Goal: Information Seeking & Learning: Learn about a topic

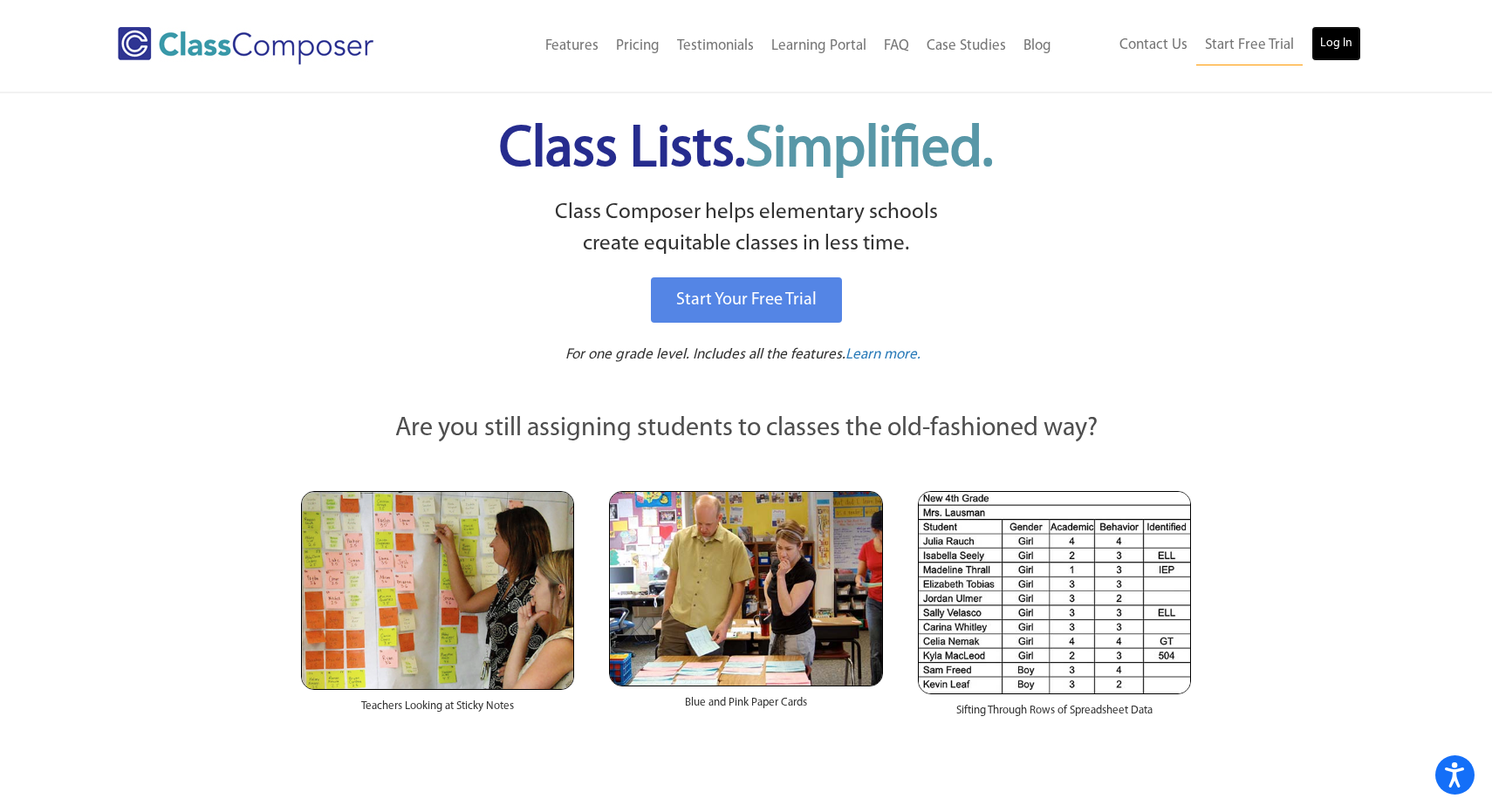
click at [1336, 48] on link "Log In" at bounding box center [1336, 43] width 50 height 35
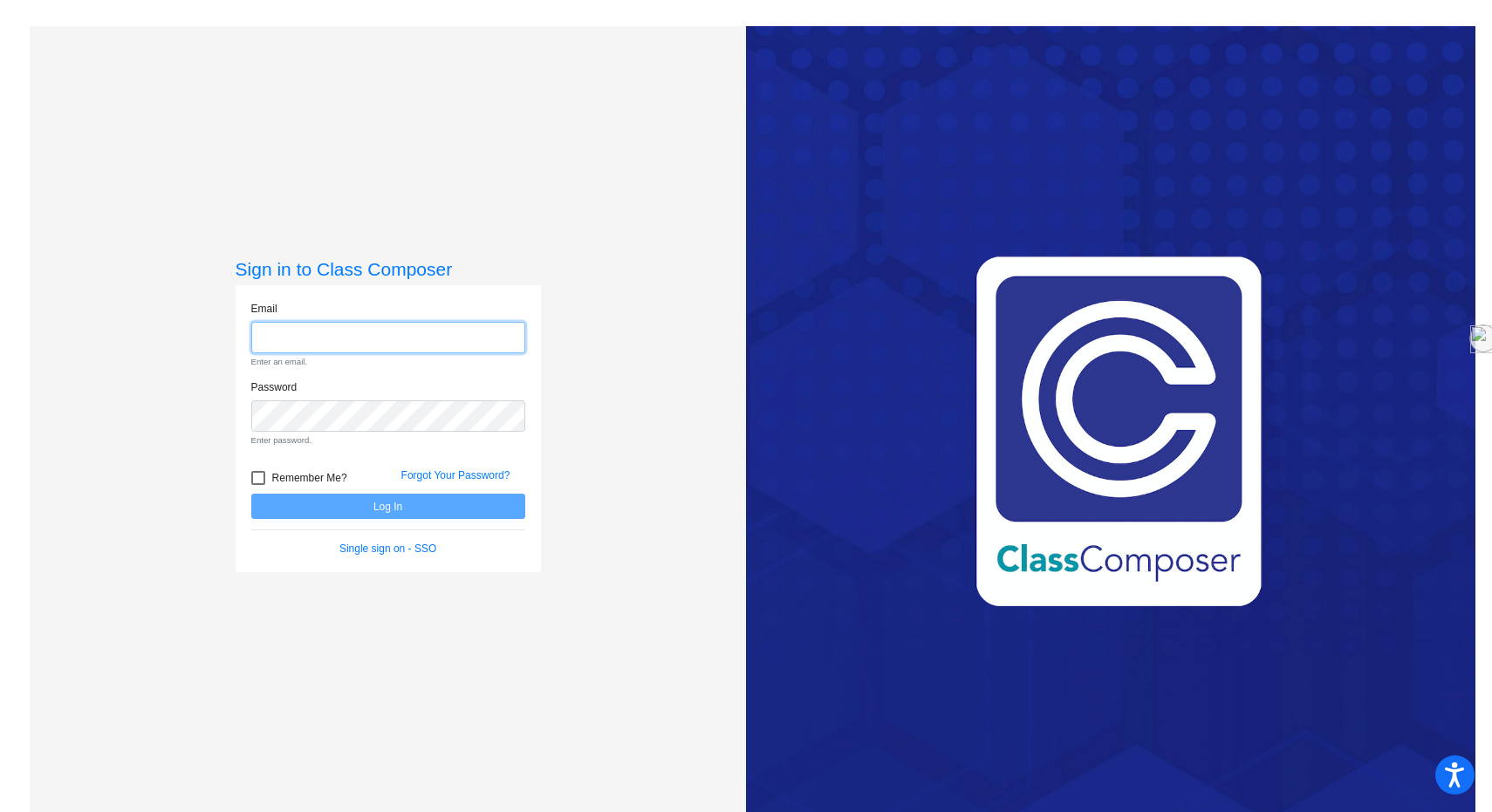
type input "[DOMAIN_NAME][EMAIL_ADDRESS][DOMAIN_NAME]"
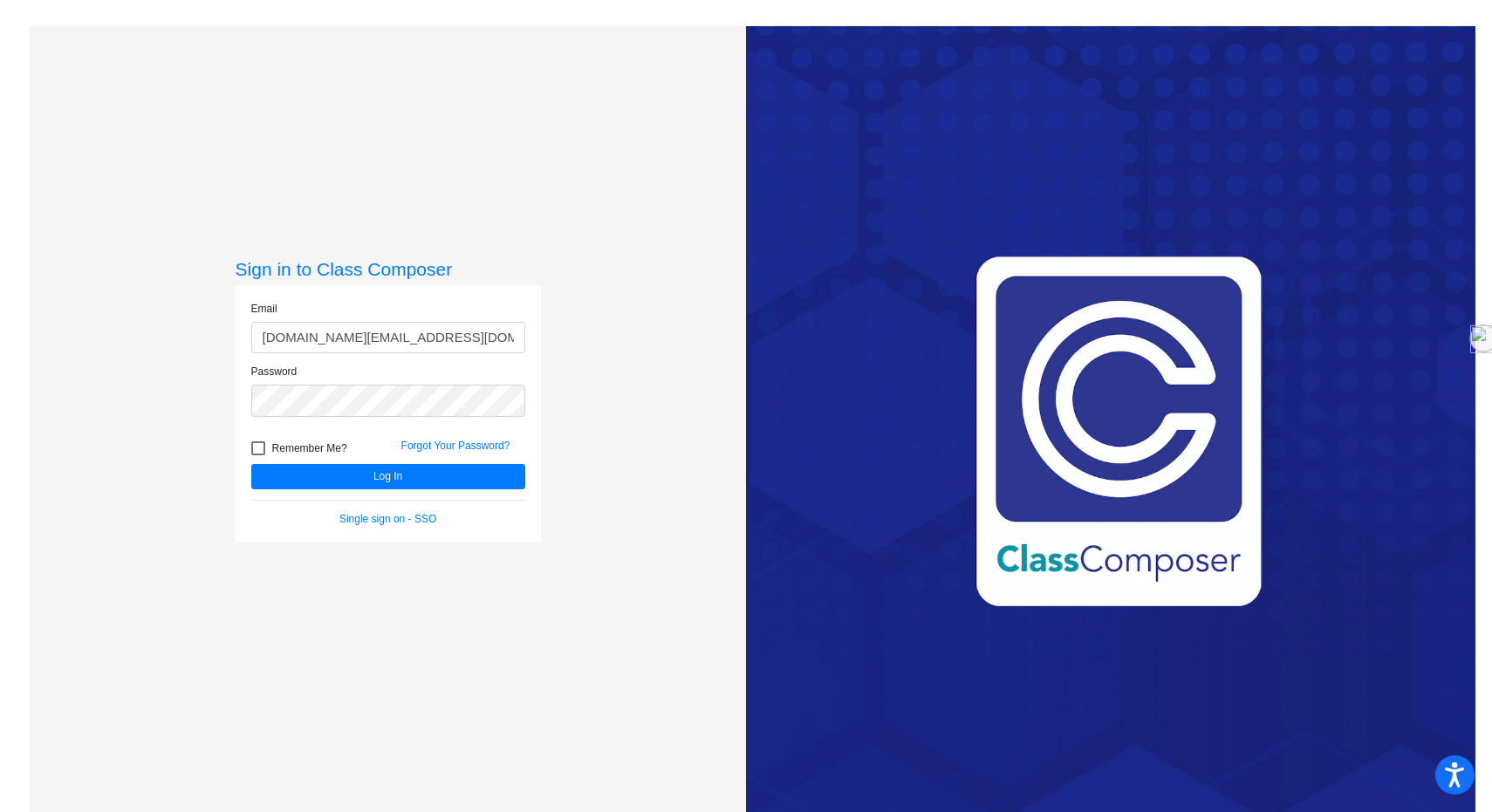
click at [292, 461] on div "Remember Me?" at bounding box center [312, 450] width 150 height 26
click at [287, 484] on button "Log In" at bounding box center [388, 477] width 274 height 26
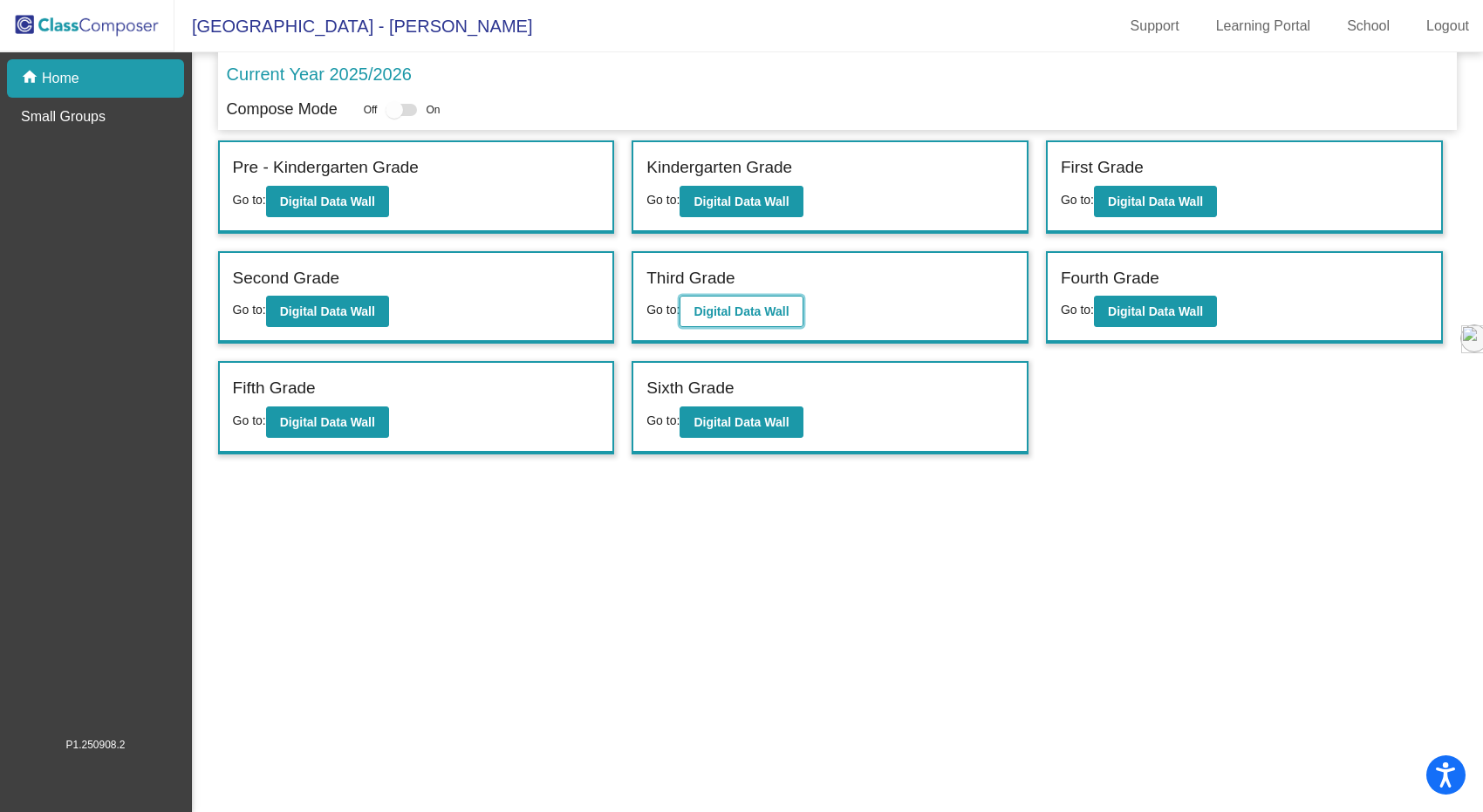
click at [757, 315] on b "Digital Data Wall" at bounding box center [741, 311] width 95 height 14
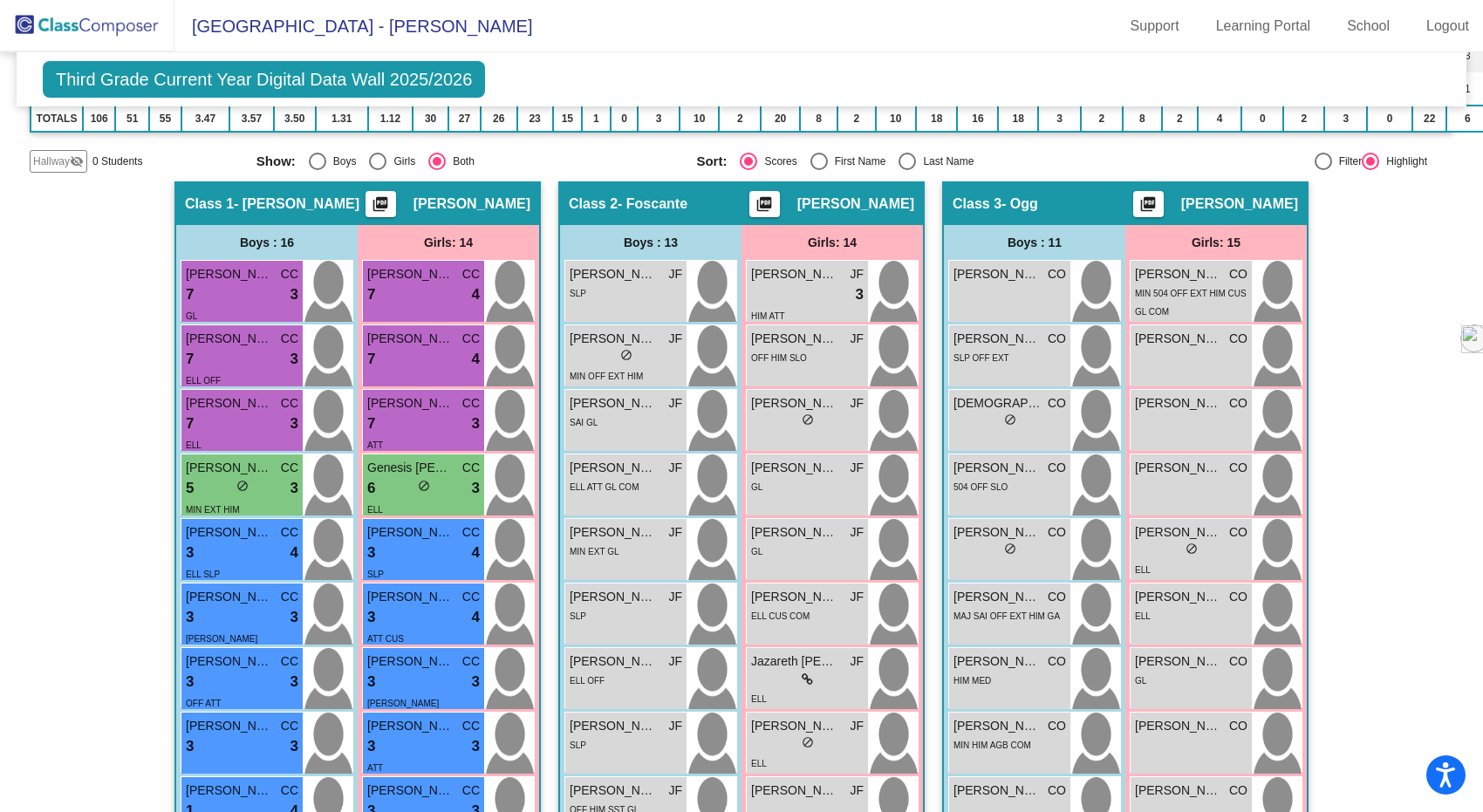
scroll to position [316, 0]
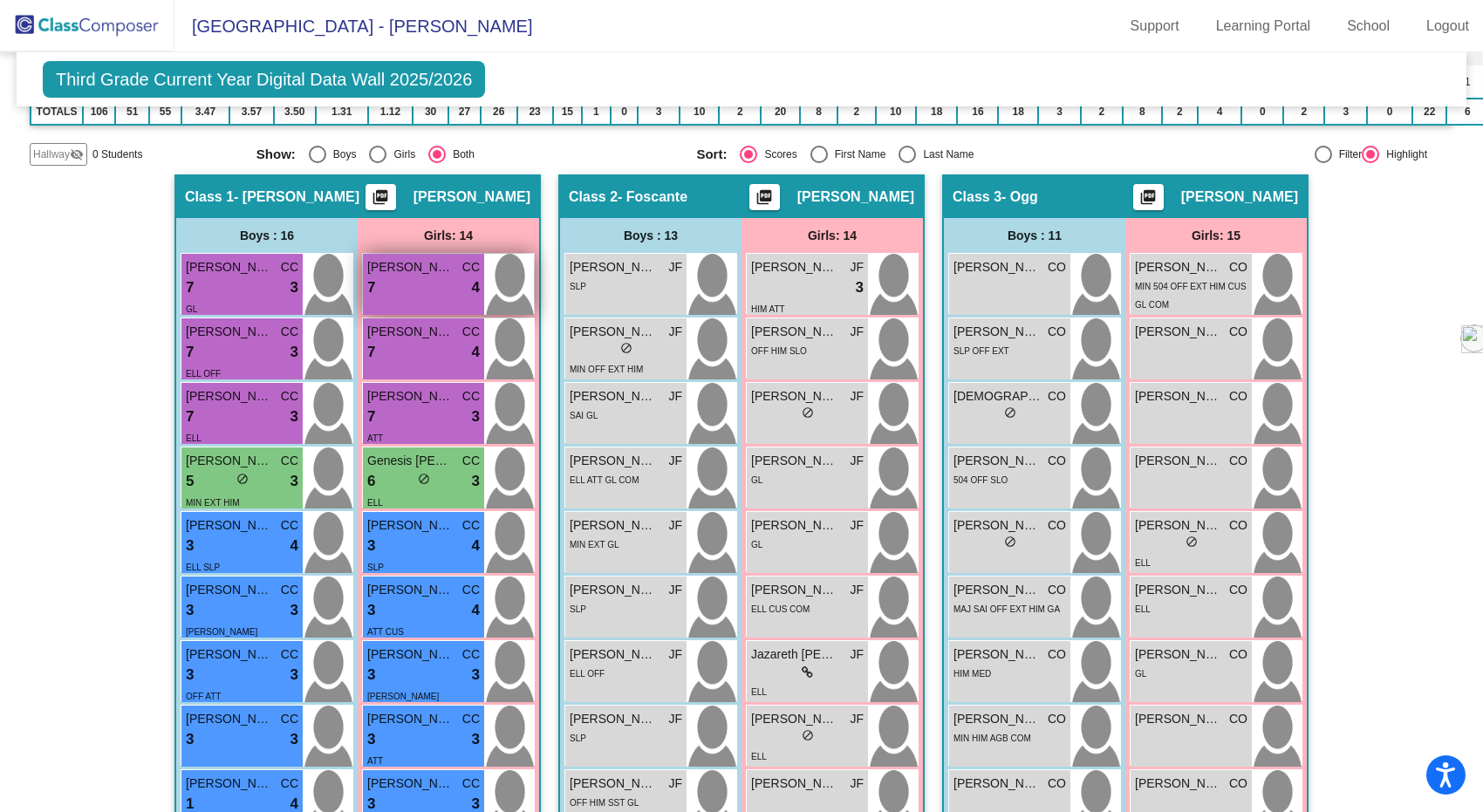
click at [415, 271] on span "[PERSON_NAME]" at bounding box center [411, 267] width 87 height 18
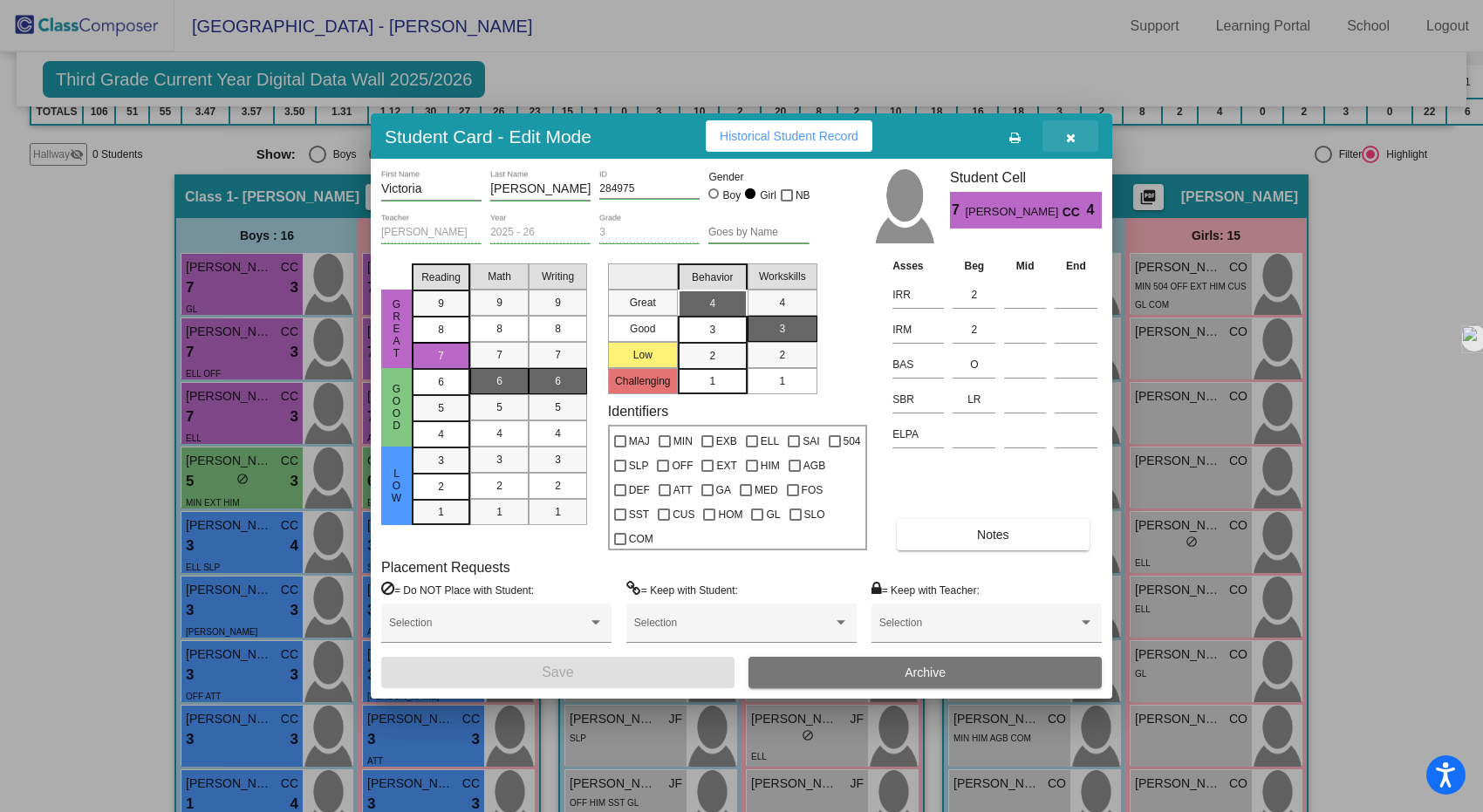
click at [1066, 134] on icon "button" at bounding box center [1071, 138] width 10 height 12
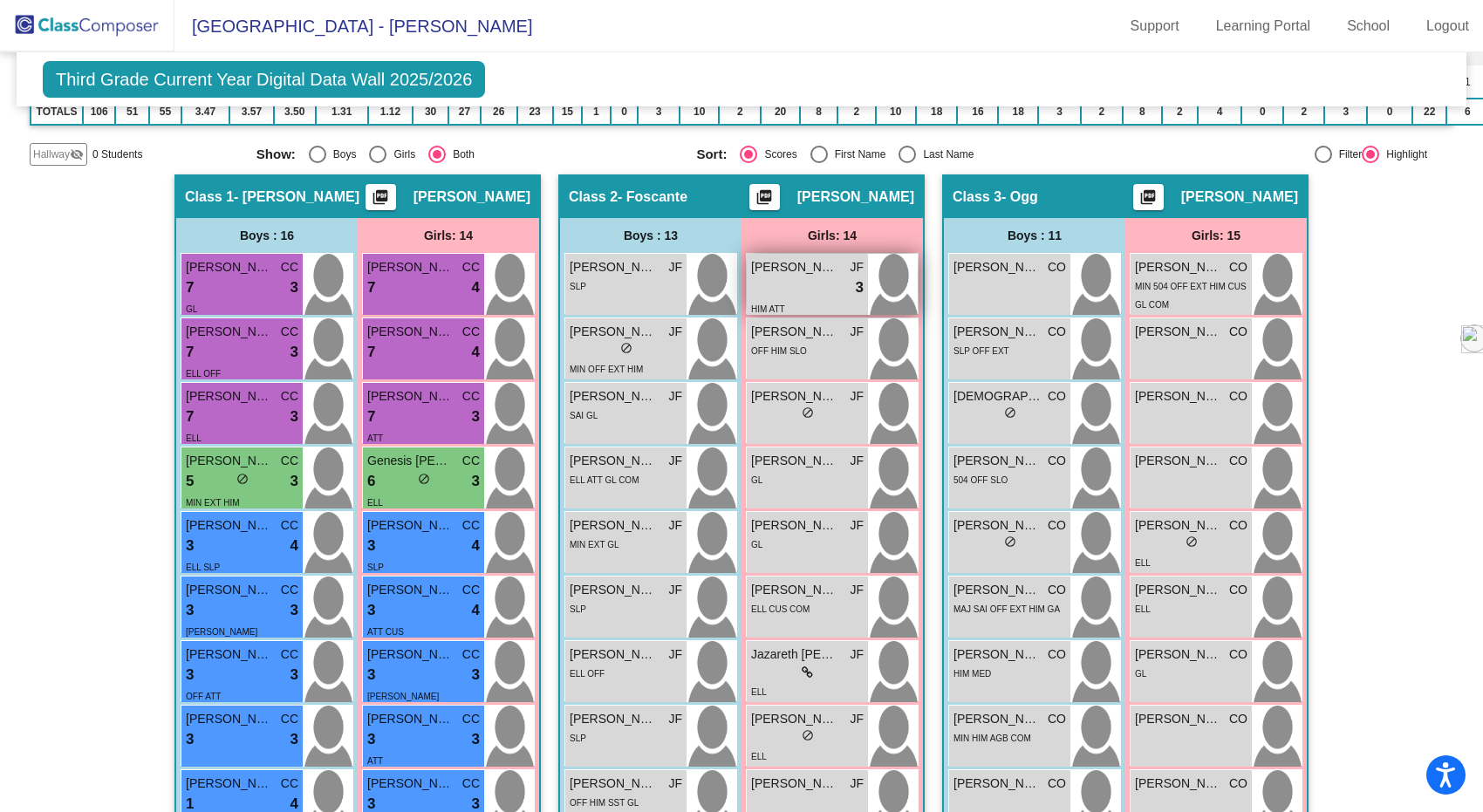
click at [811, 258] on span "[PERSON_NAME]" at bounding box center [795, 267] width 87 height 18
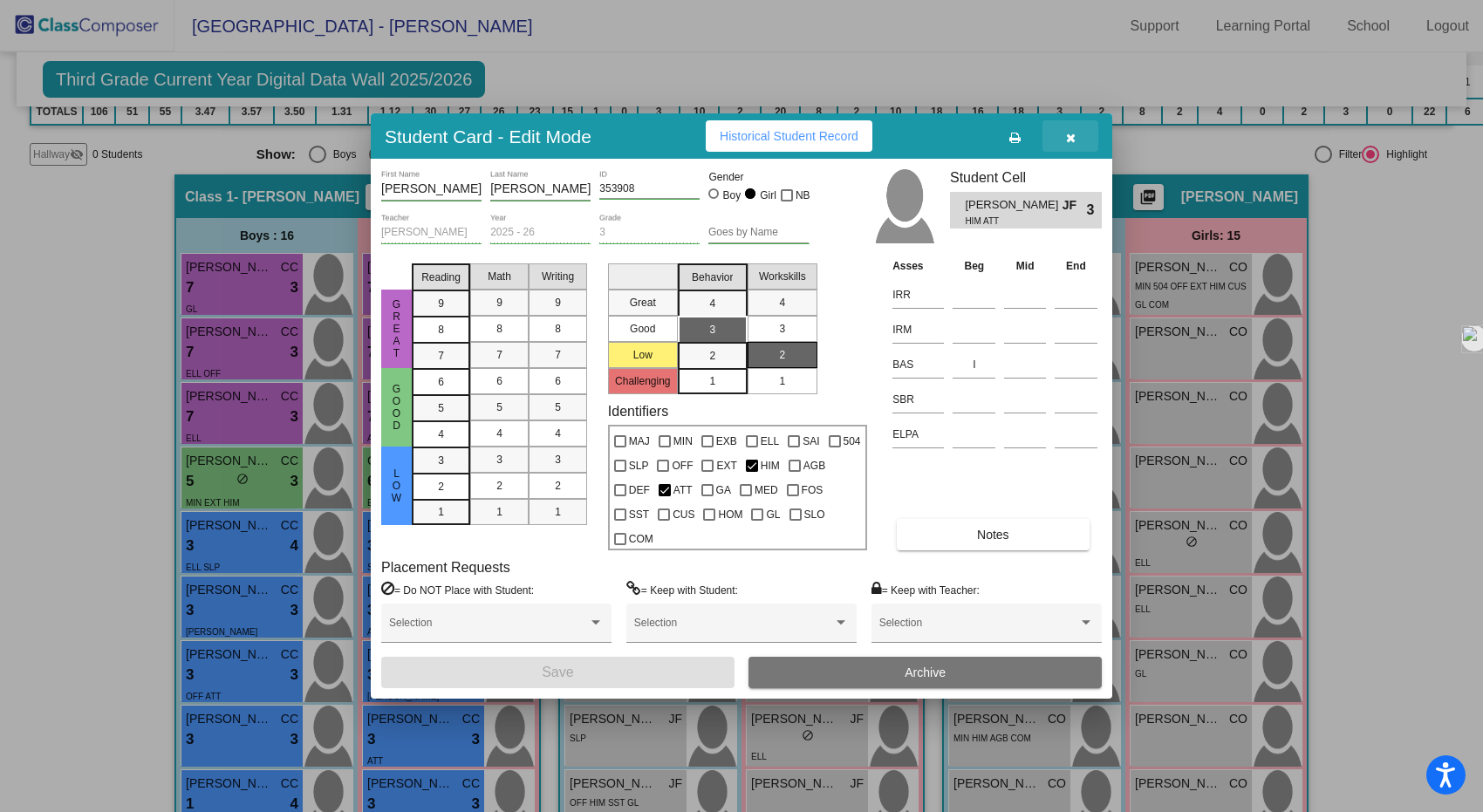
click at [1071, 137] on icon "button" at bounding box center [1071, 138] width 10 height 12
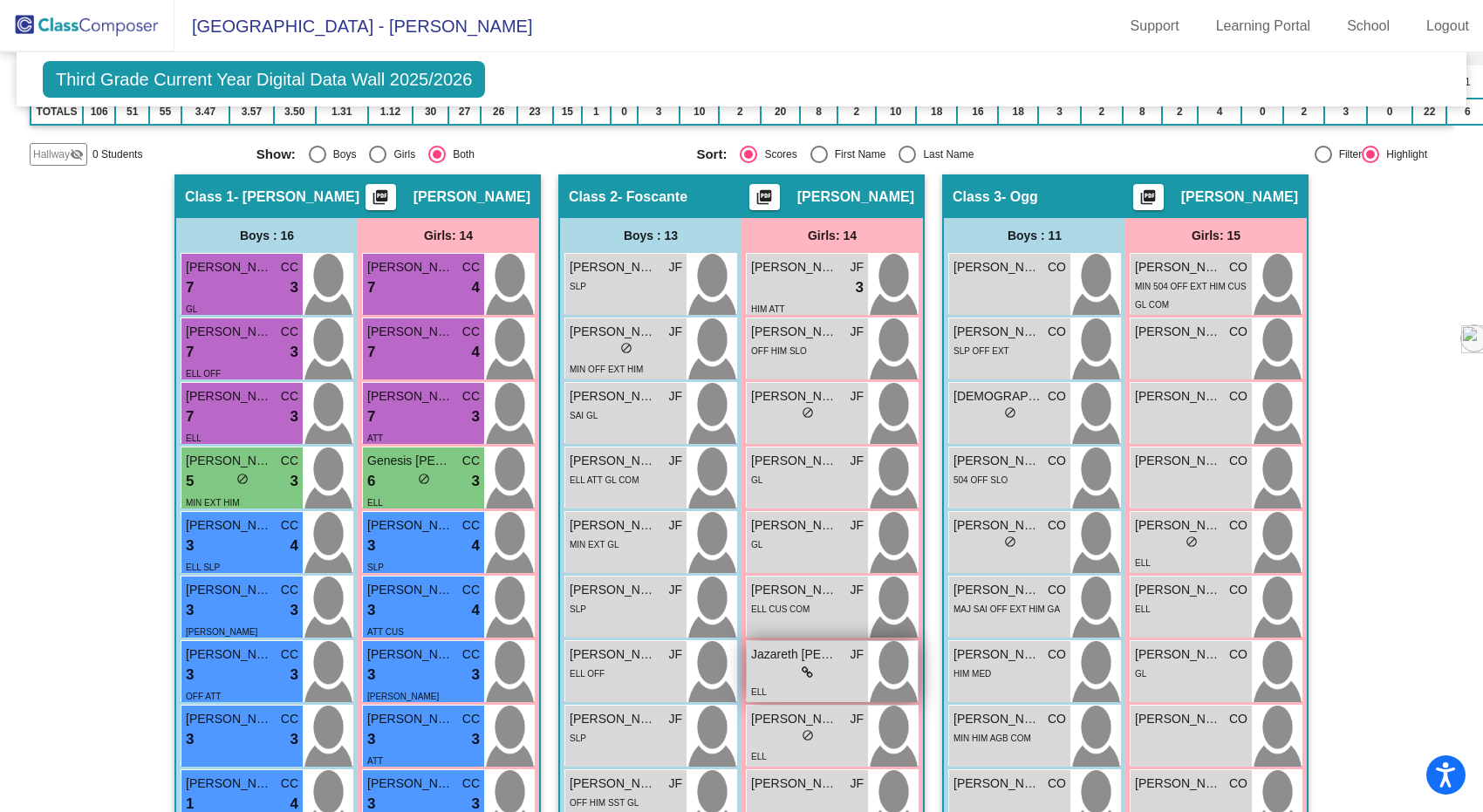
click at [775, 661] on span "Jazareth [PERSON_NAME]" at bounding box center [795, 654] width 87 height 18
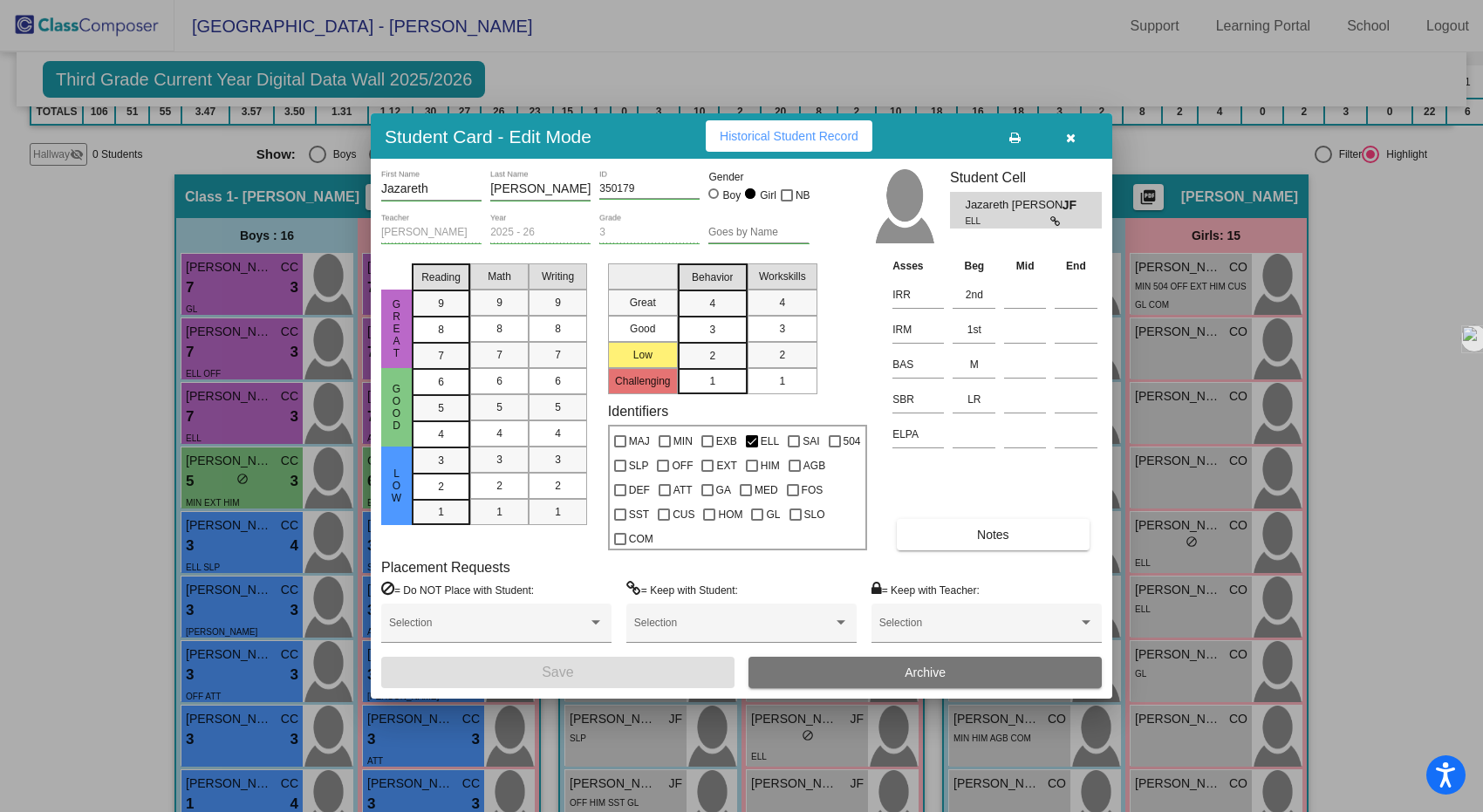
click at [1069, 141] on icon "button" at bounding box center [1071, 138] width 10 height 12
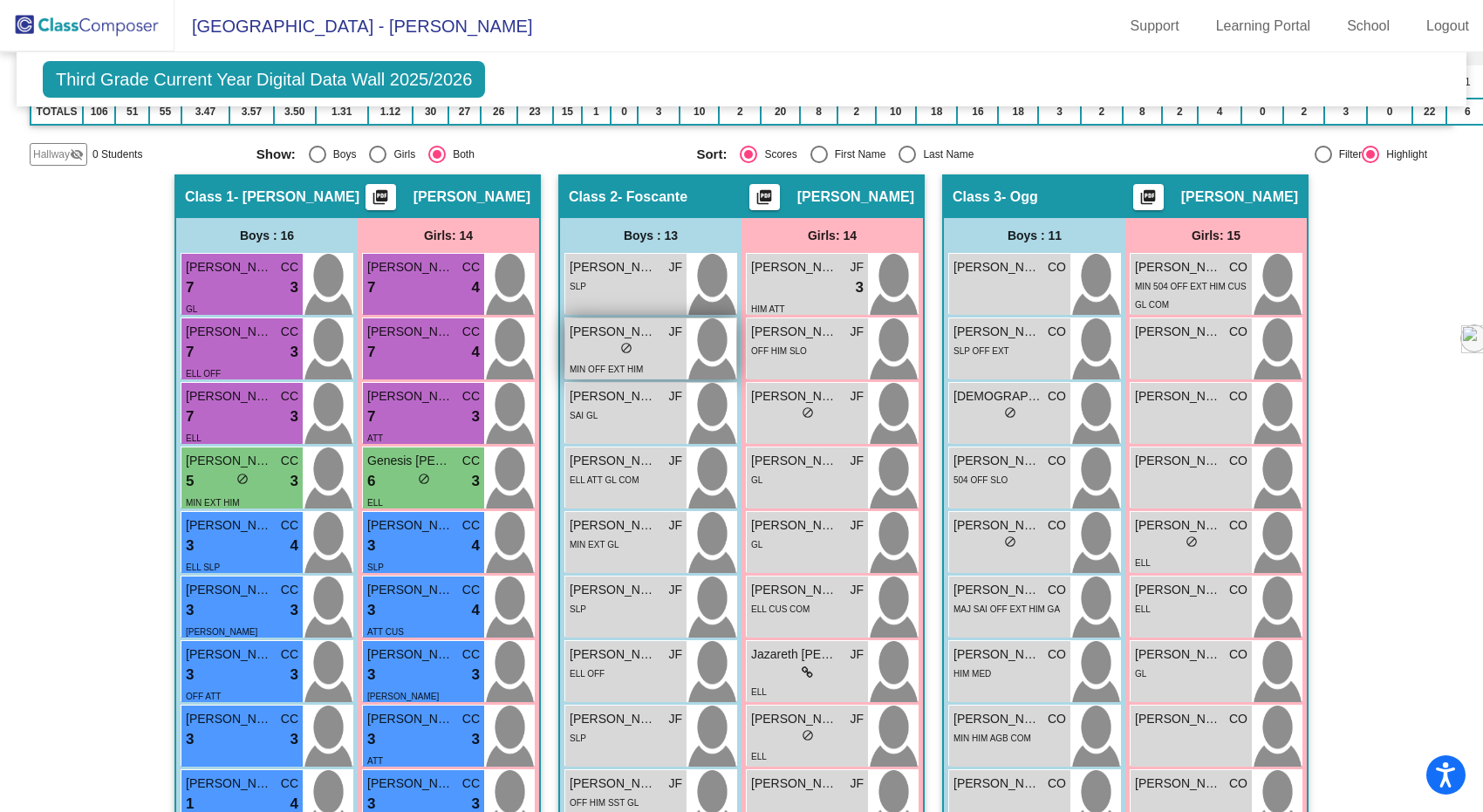
scroll to position [0, 0]
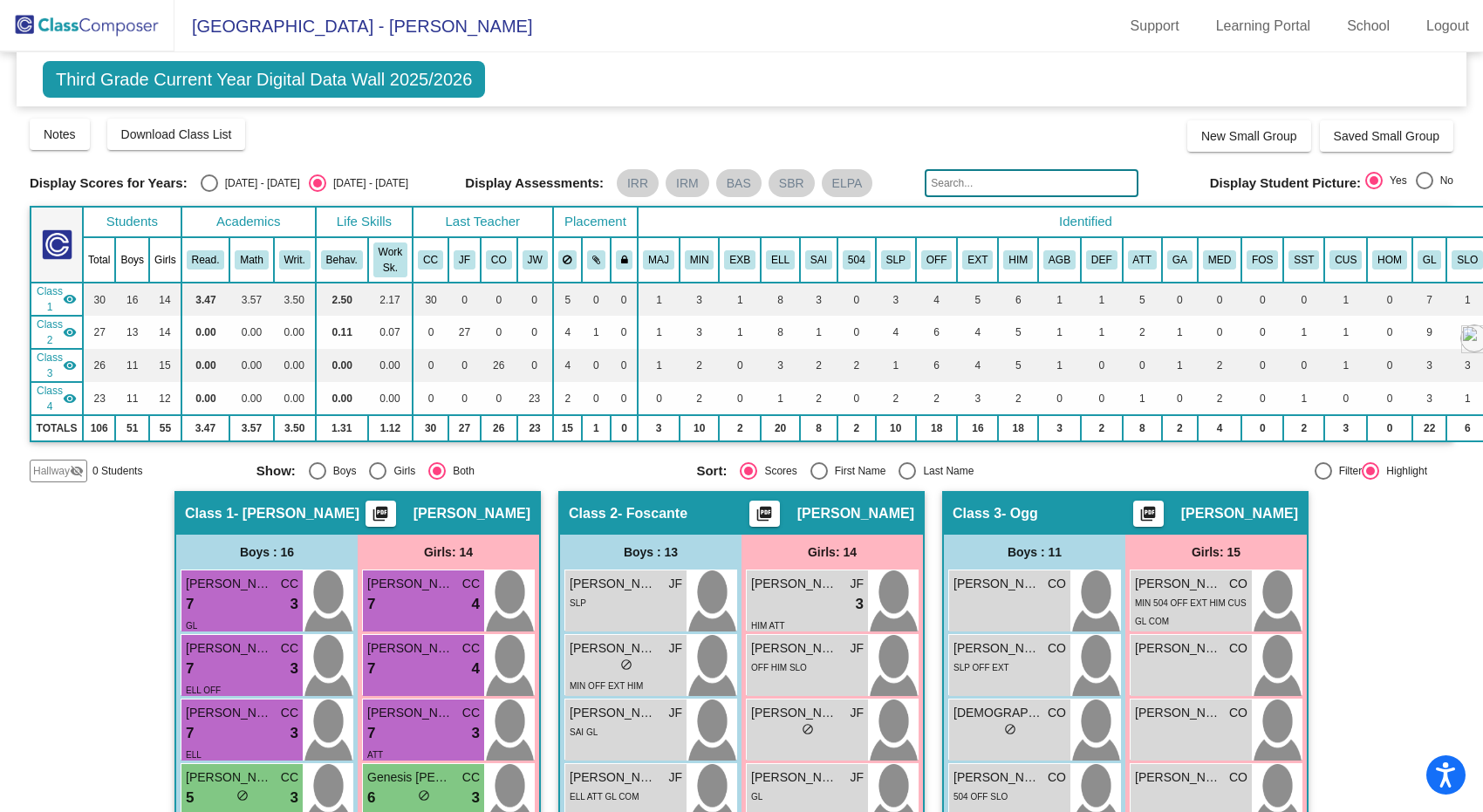
click at [46, 36] on img at bounding box center [87, 26] width 175 height 52
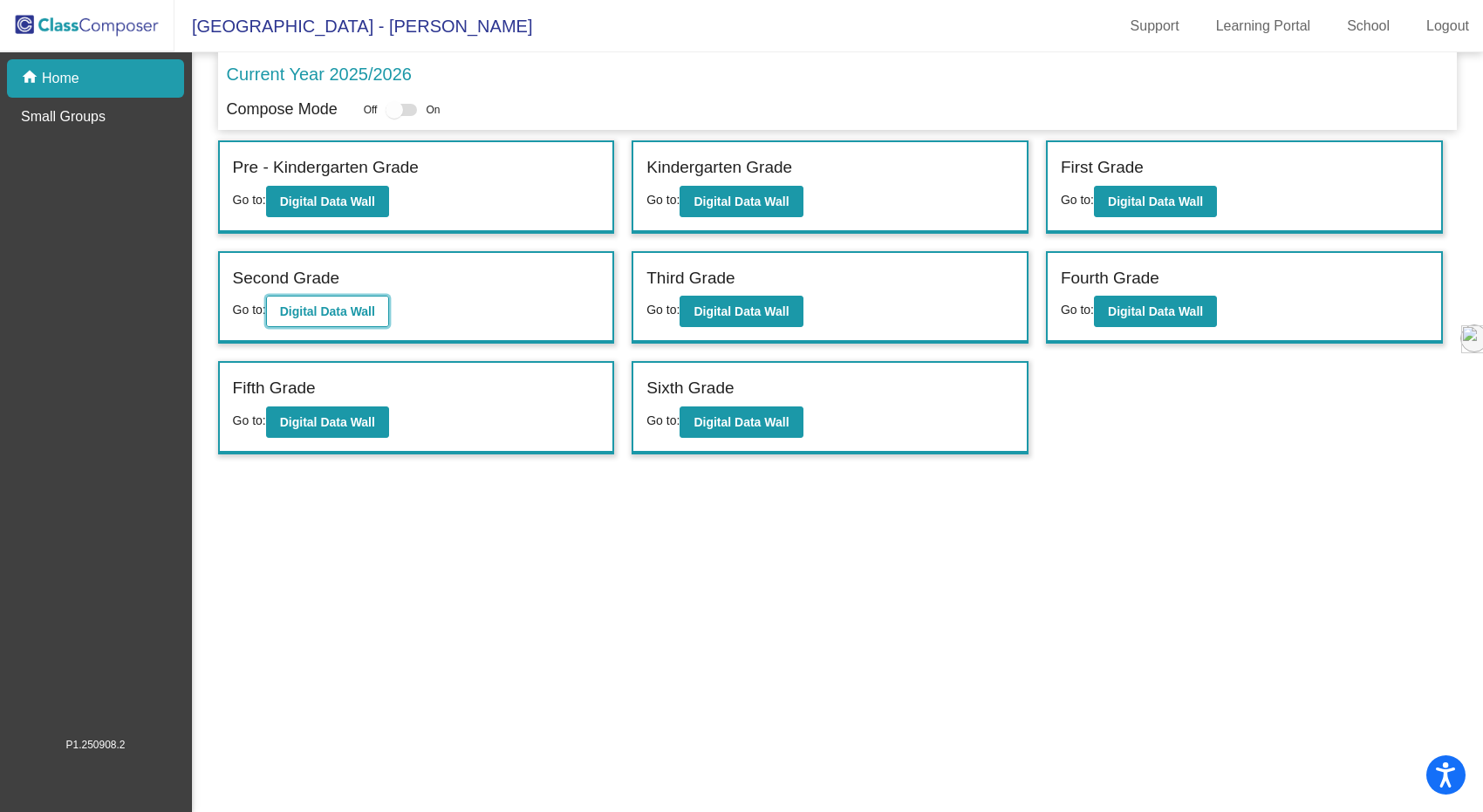
click at [382, 306] on button "Digital Data Wall" at bounding box center [327, 311] width 123 height 32
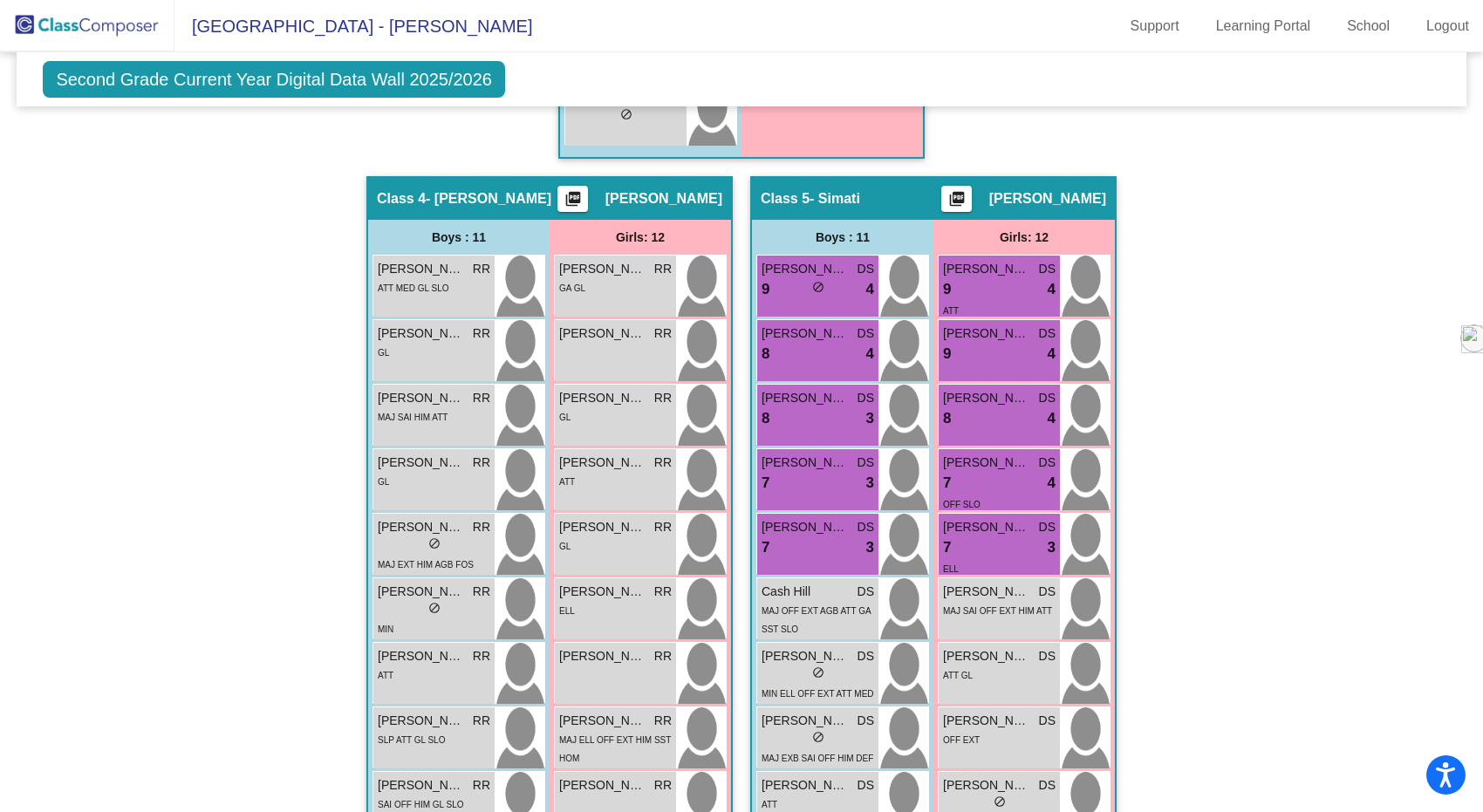
scroll to position [1294, 0]
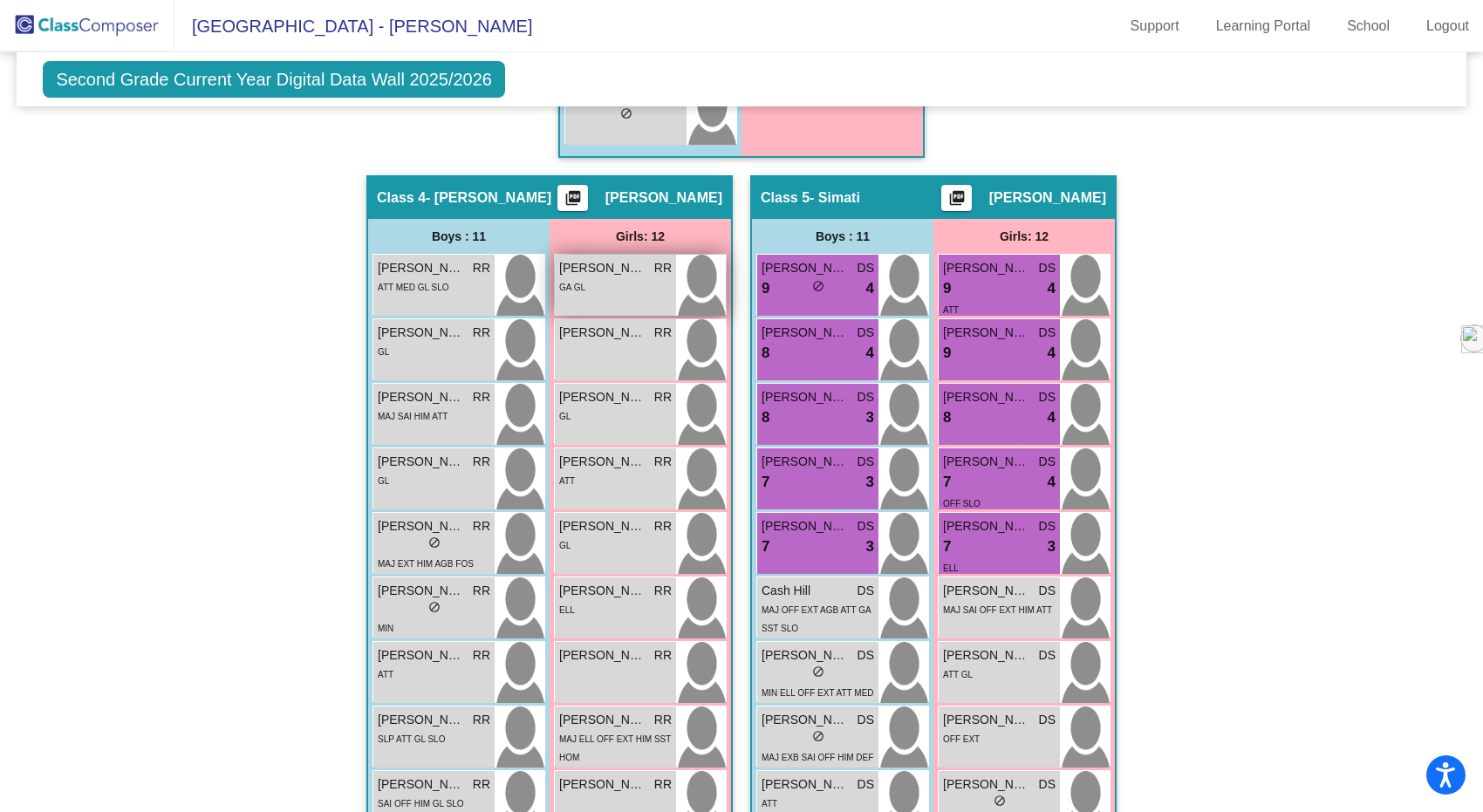
click at [598, 301] on div "[PERSON_NAME] RR lock do_not_disturb_alt GA GL" at bounding box center [615, 286] width 121 height 61
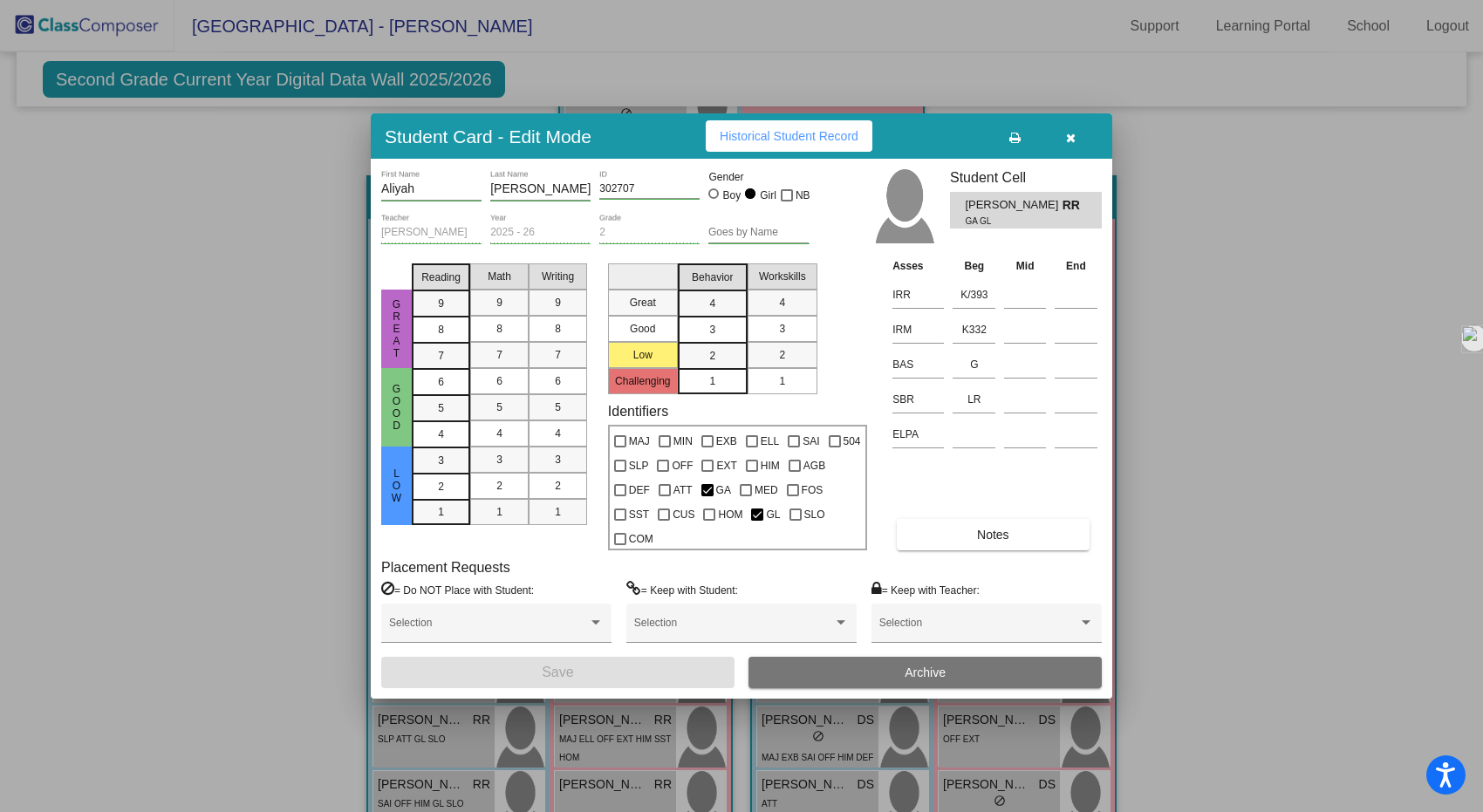
click at [1066, 132] on icon "button" at bounding box center [1071, 138] width 10 height 12
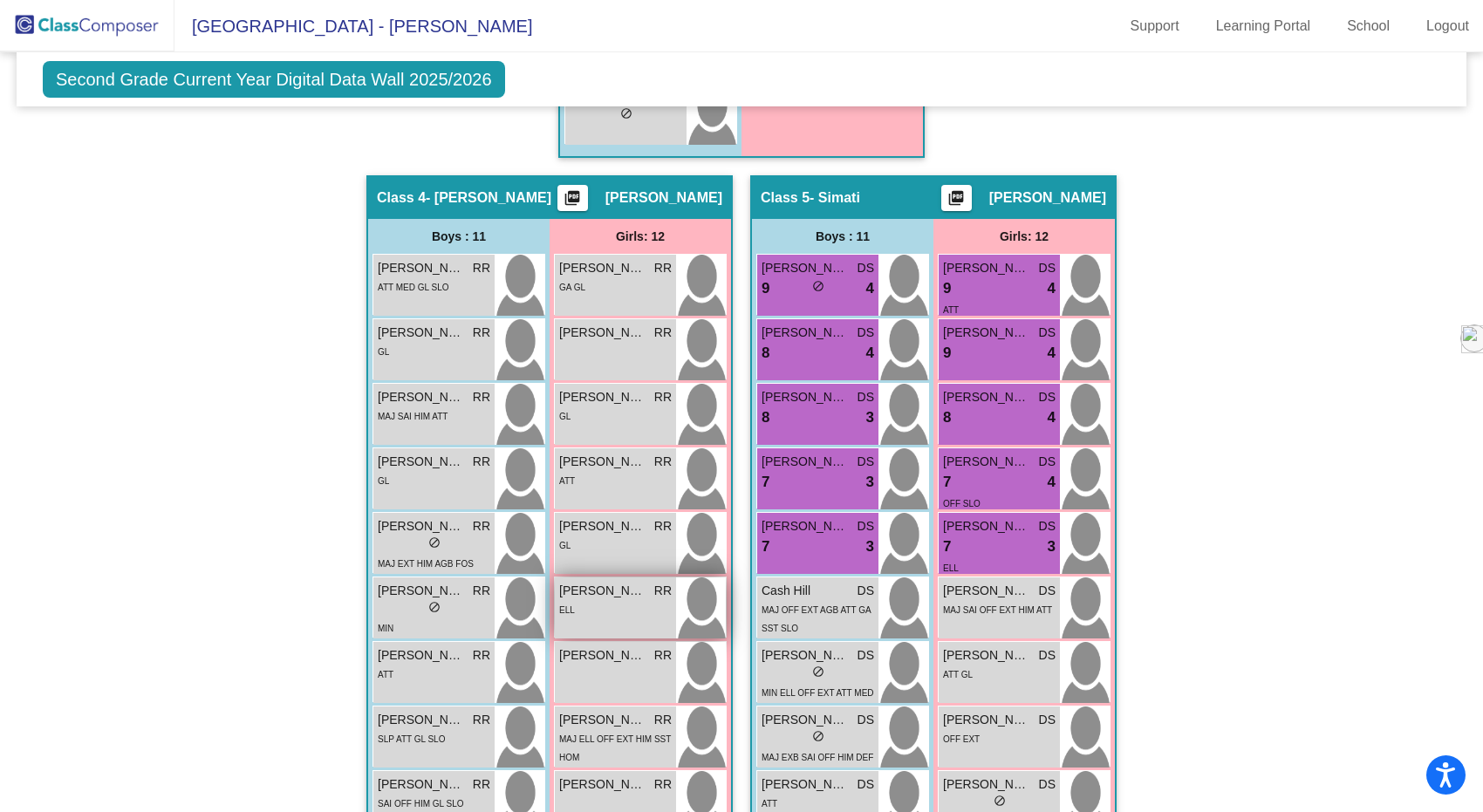
click at [624, 610] on div "ELL" at bounding box center [615, 609] width 112 height 18
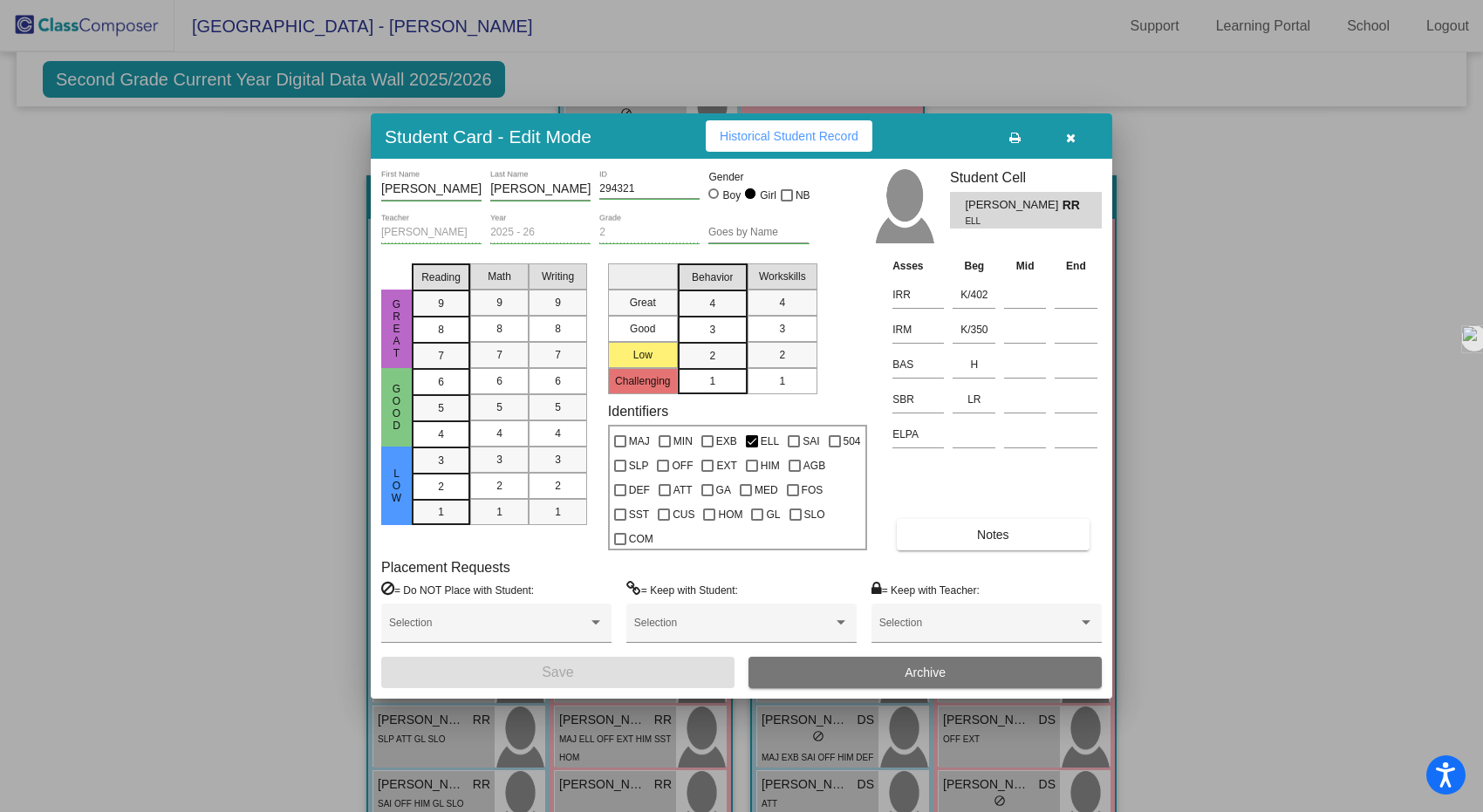
click at [1069, 136] on icon "button" at bounding box center [1071, 138] width 10 height 12
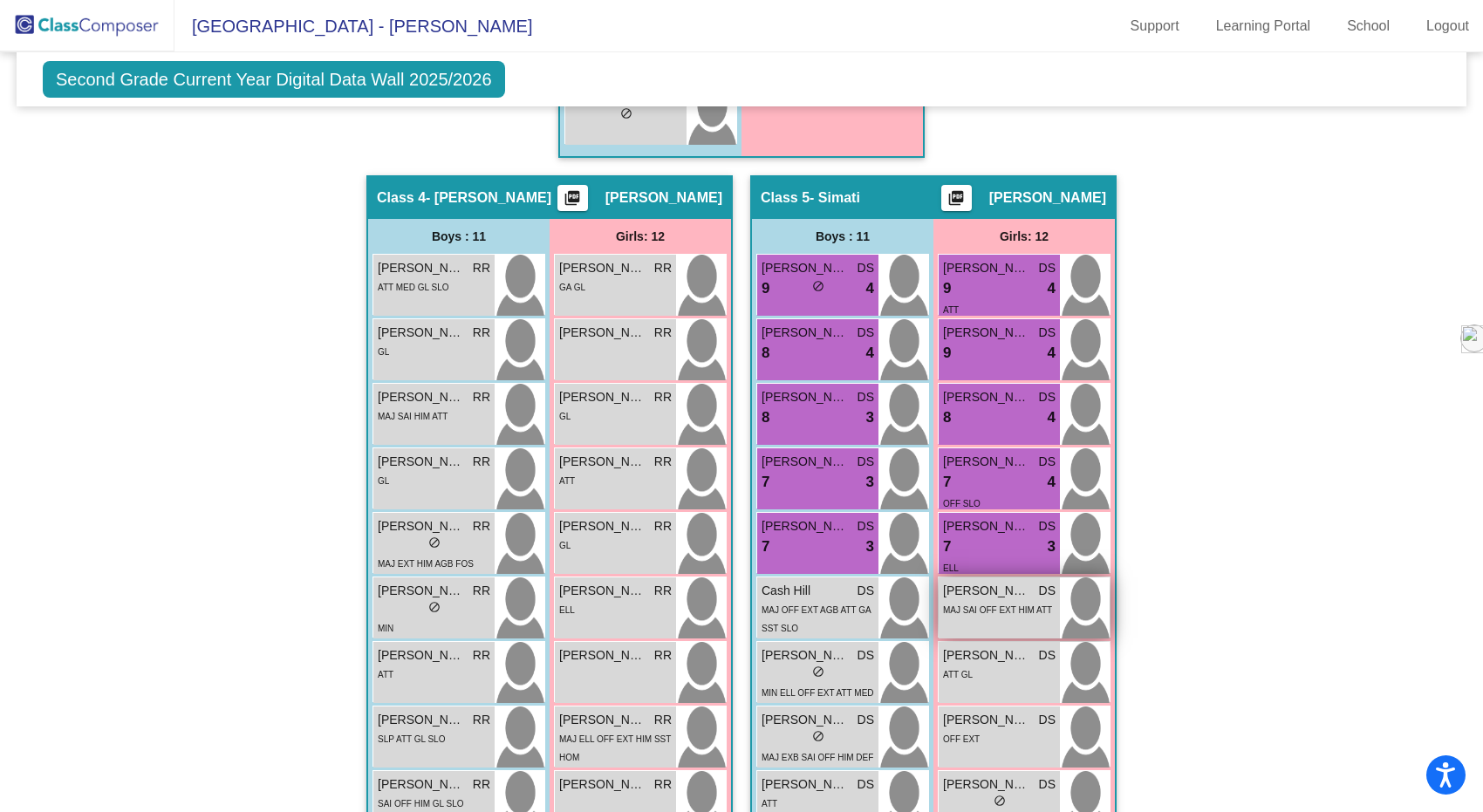
click at [956, 605] on span "MAJ SAI OFF EXT HIM ATT" at bounding box center [998, 610] width 109 height 10
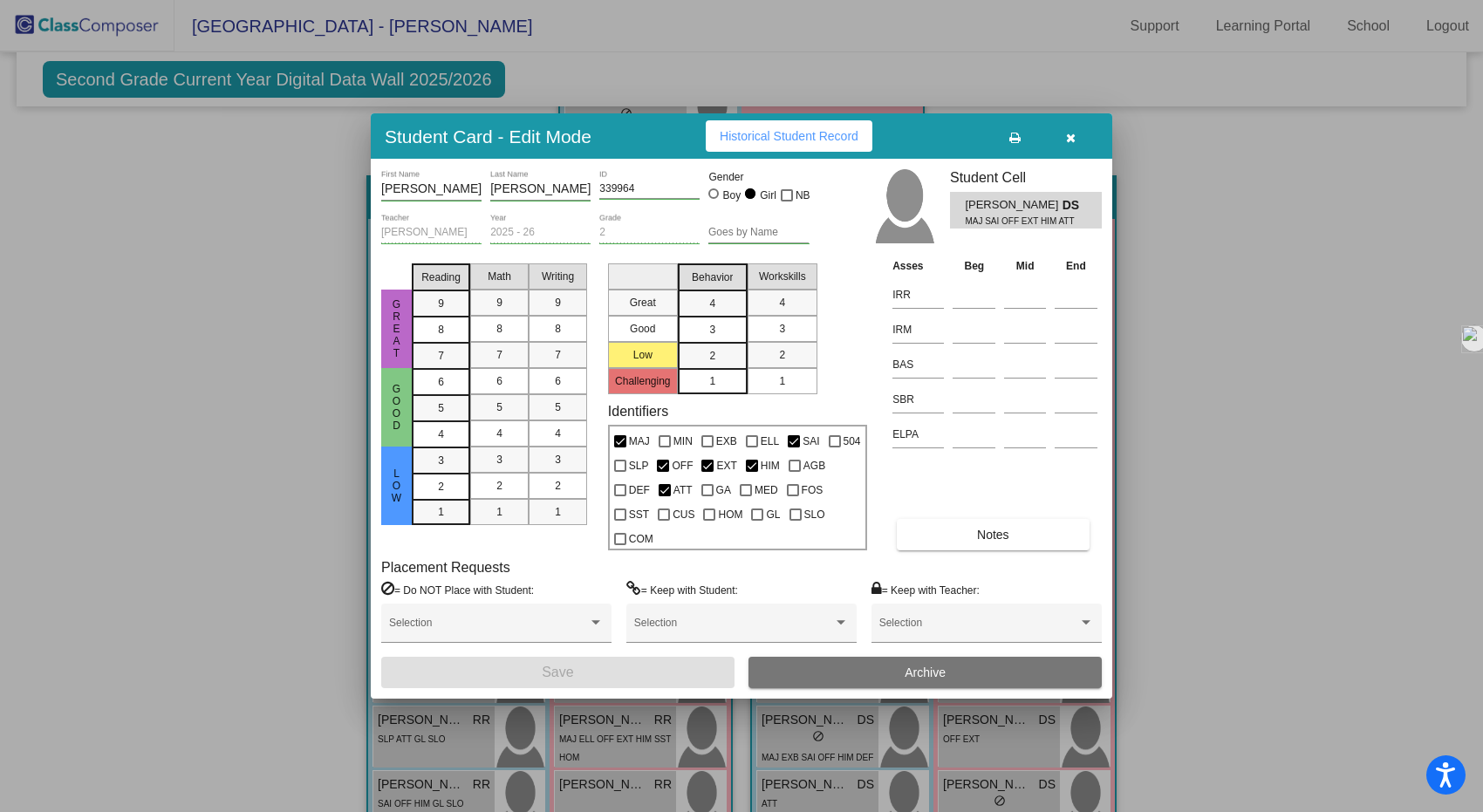
click at [1074, 143] on button "button" at bounding box center [1070, 136] width 56 height 32
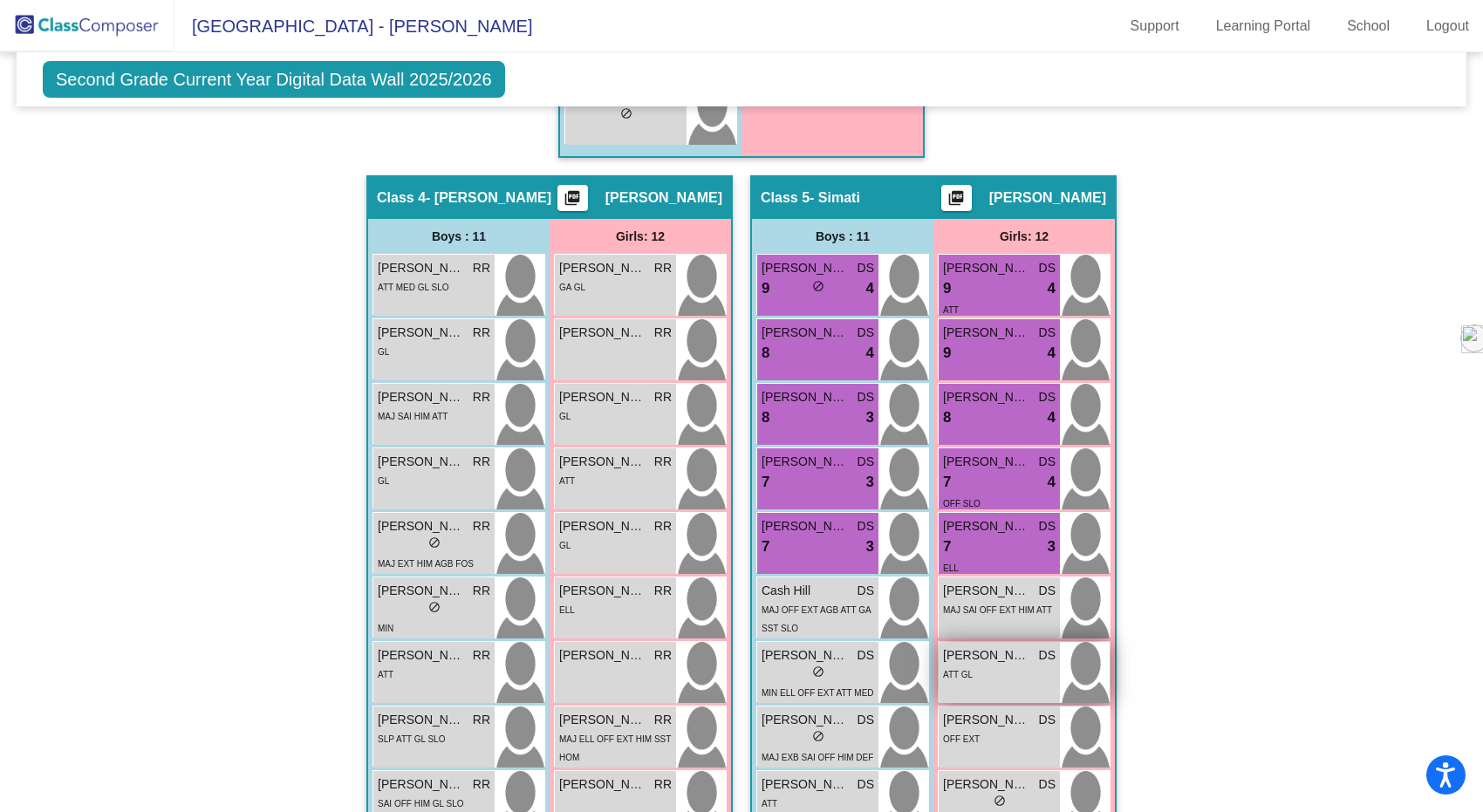
click at [971, 686] on div "[PERSON_NAME] DS lock do_not_disturb_alt ATT GL" at bounding box center [999, 672] width 121 height 61
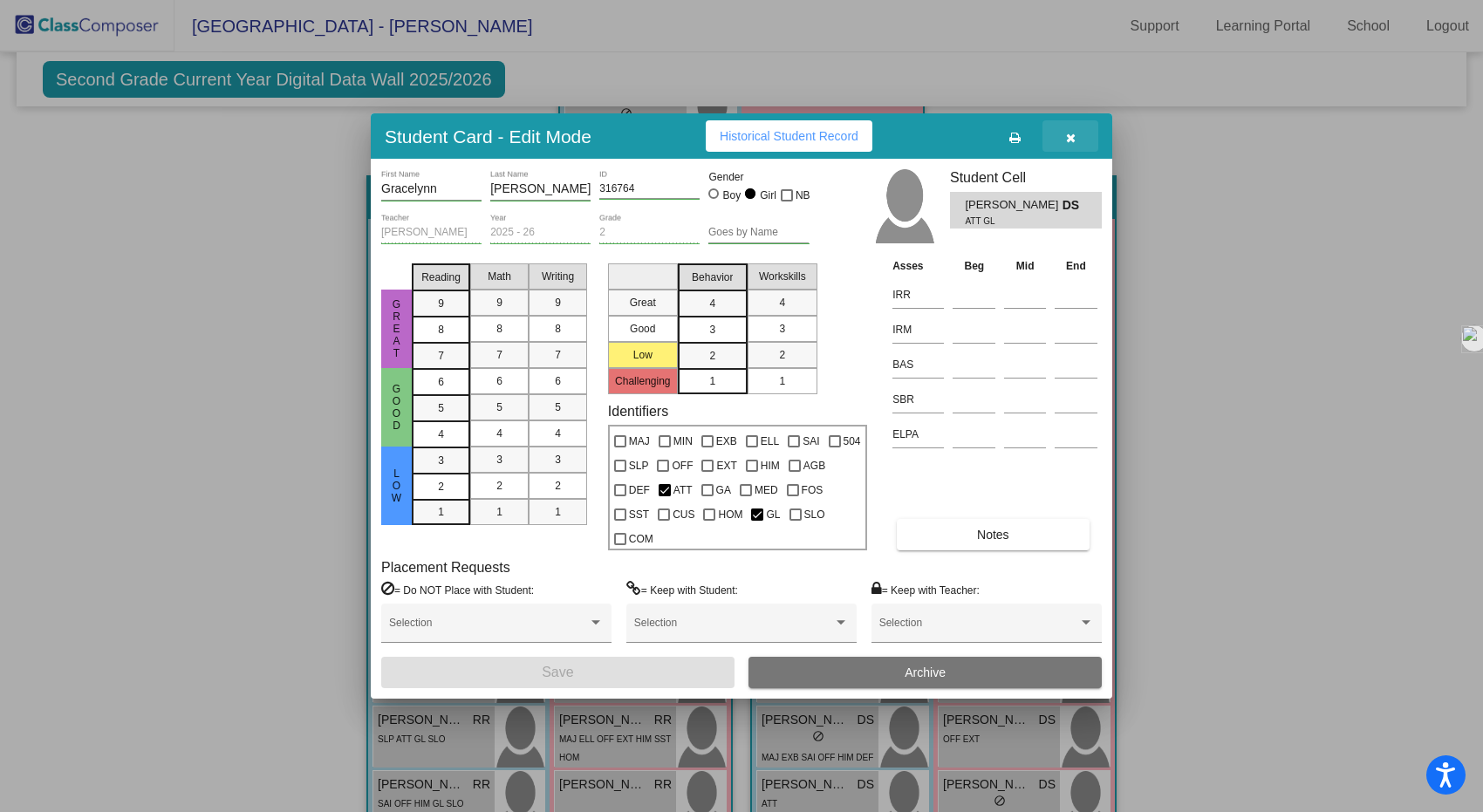
click at [1071, 132] on icon "button" at bounding box center [1071, 138] width 10 height 12
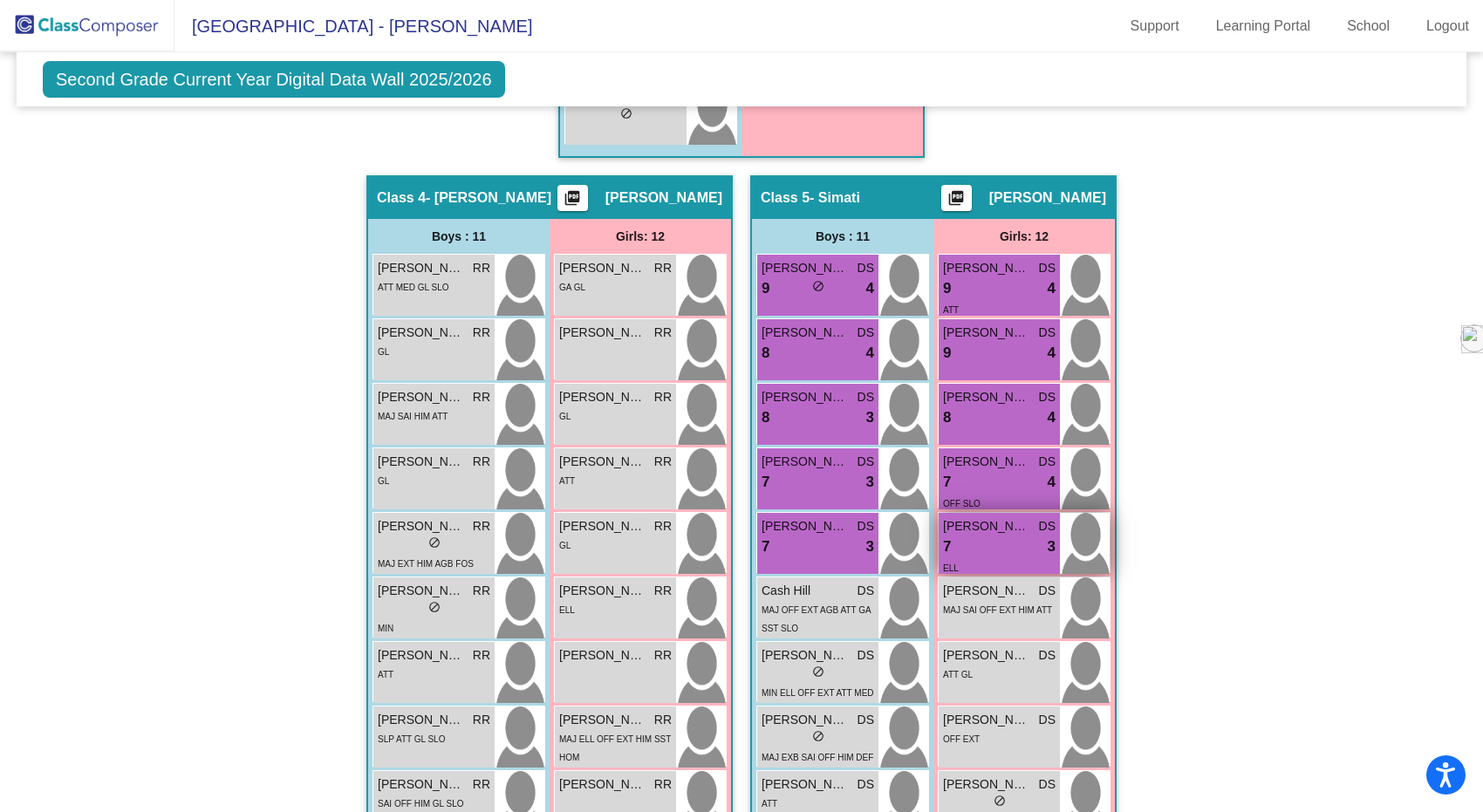
click at [975, 544] on div "7 lock do_not_disturb_alt 3" at bounding box center [999, 546] width 112 height 23
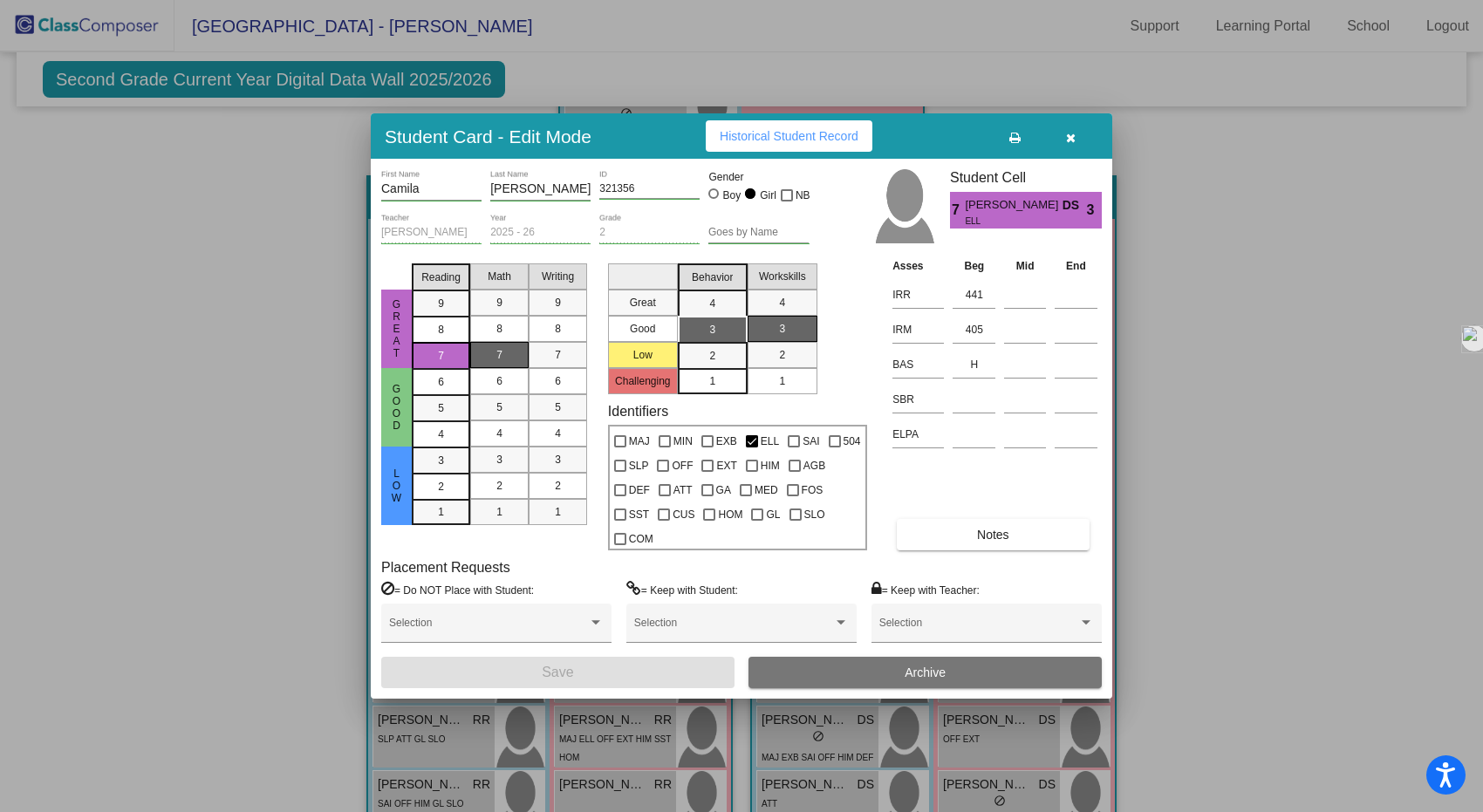
click at [1068, 127] on button "button" at bounding box center [1070, 136] width 56 height 32
